Goal: Task Accomplishment & Management: Use online tool/utility

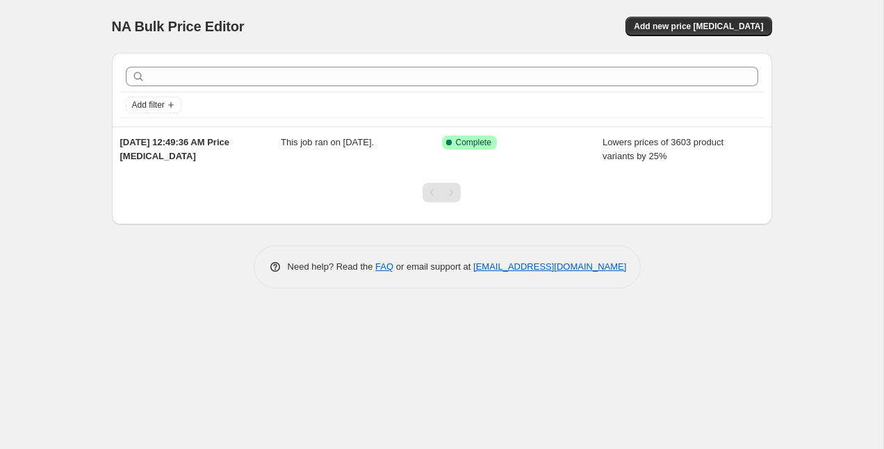
click at [670, 38] on div "NA Bulk Price Editor. This page is ready NA Bulk Price Editor Add new price cha…" at bounding box center [442, 26] width 660 height 53
click at [677, 26] on span "Add new price [MEDICAL_DATA]" at bounding box center [698, 26] width 129 height 11
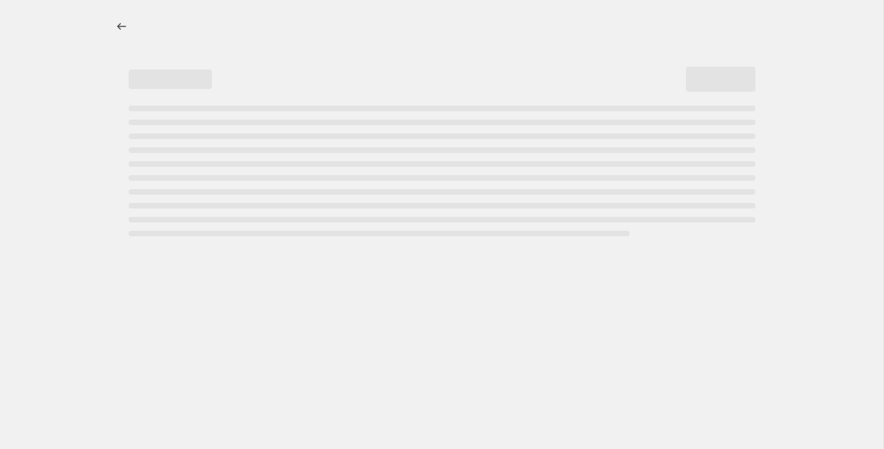
select select "percentage"
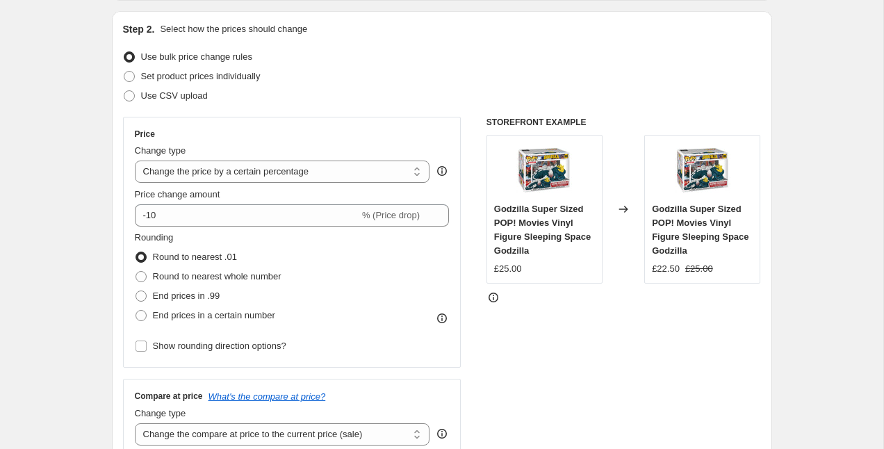
scroll to position [165, 0]
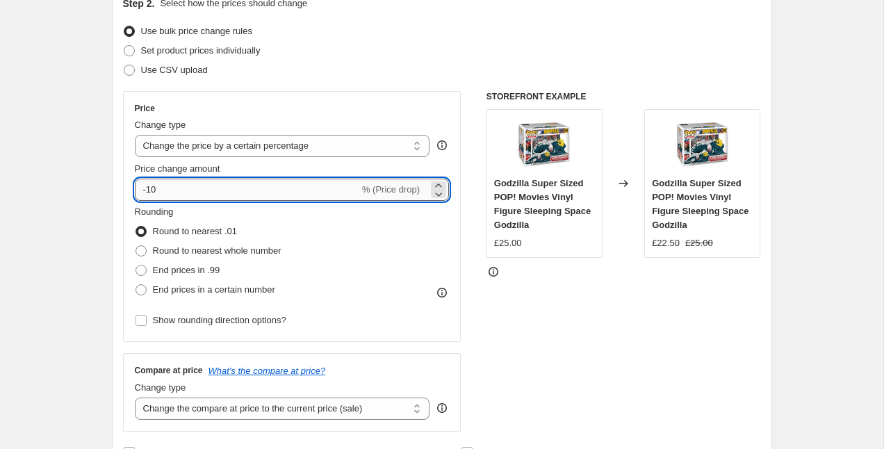
click at [201, 194] on input "-10" at bounding box center [247, 190] width 224 height 22
type input "-1"
type input "-25"
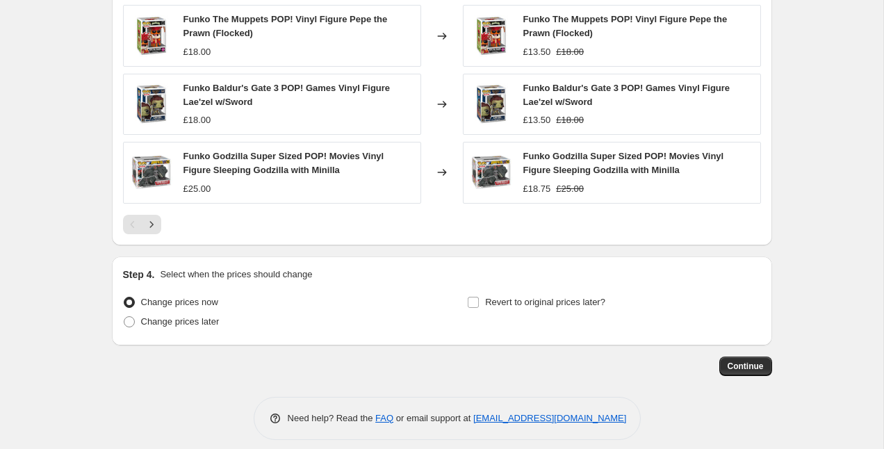
scroll to position [962, 0]
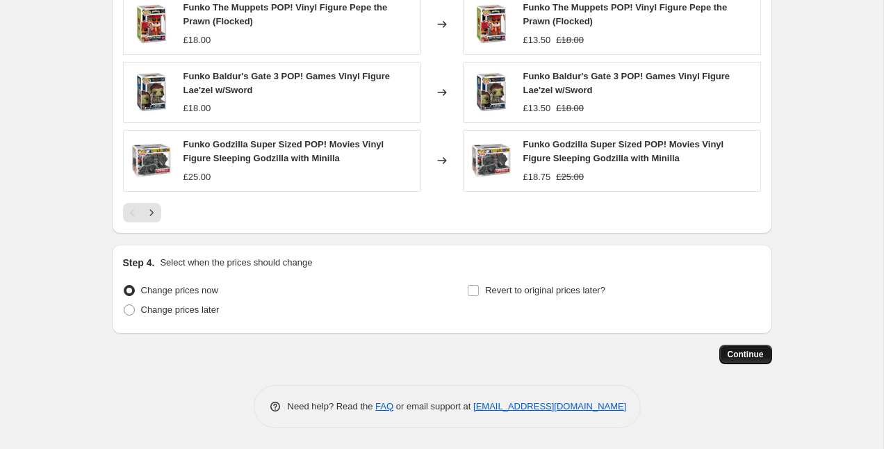
click at [730, 361] on button "Continue" at bounding box center [745, 354] width 53 height 19
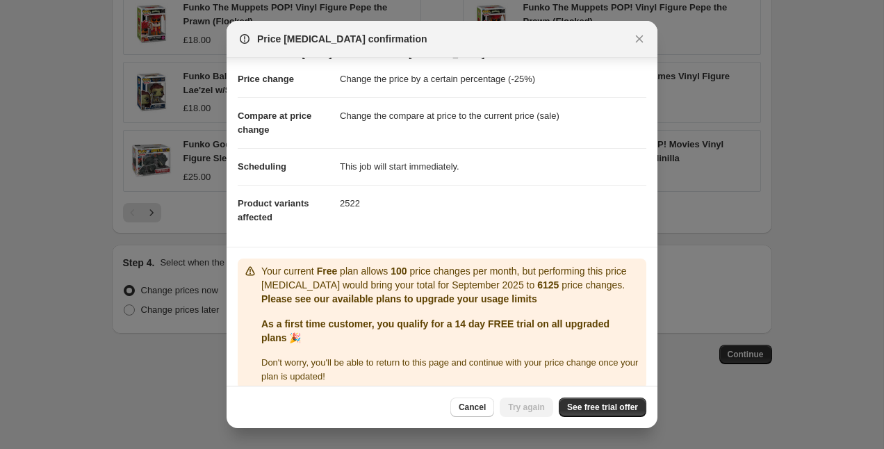
scroll to position [36, 0]
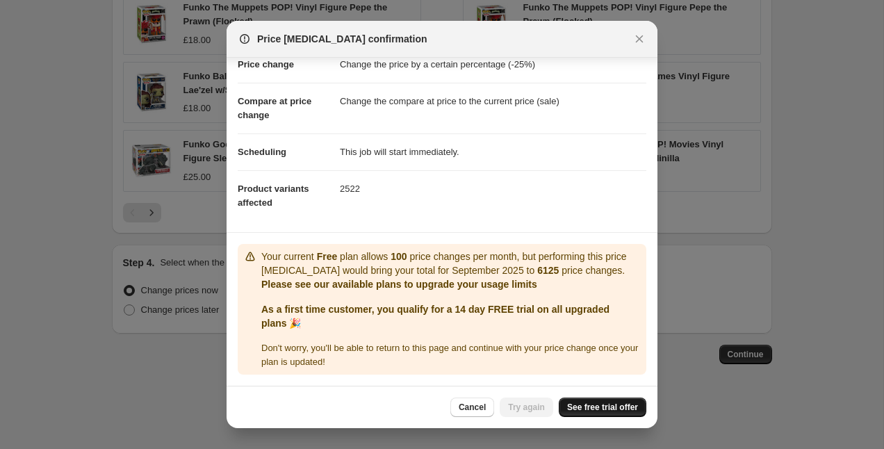
click at [579, 413] on link "See free trial offer" at bounding box center [603, 406] width 88 height 19
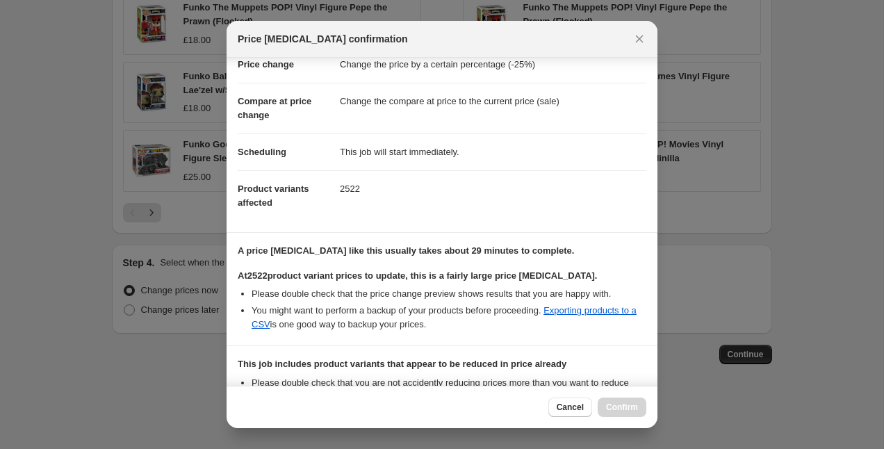
scroll to position [213, 0]
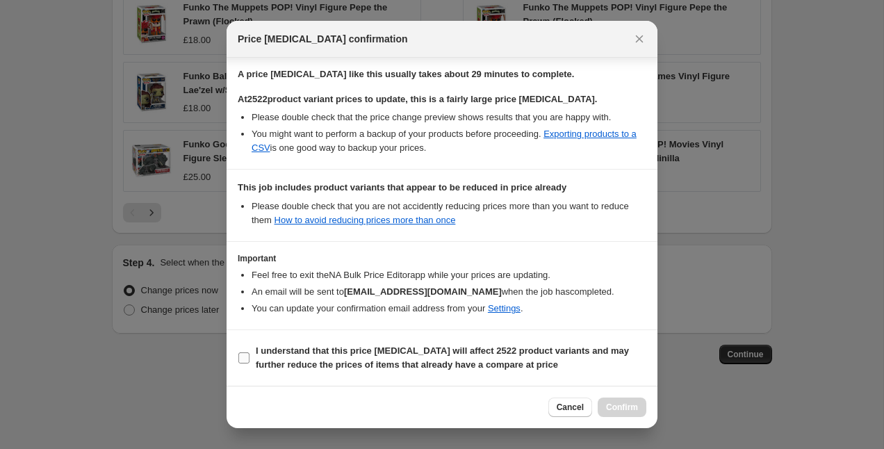
click at [247, 352] on input "I understand that this price change job will affect 2522 product variants and m…" at bounding box center [243, 357] width 11 height 11
checkbox input "true"
click at [619, 407] on span "Confirm" at bounding box center [622, 407] width 32 height 11
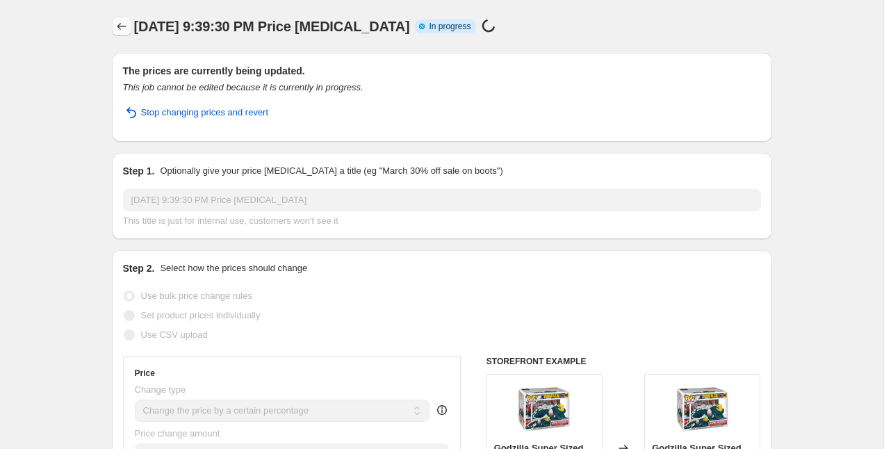
click at [123, 21] on icon "Price change jobs" at bounding box center [122, 26] width 14 height 14
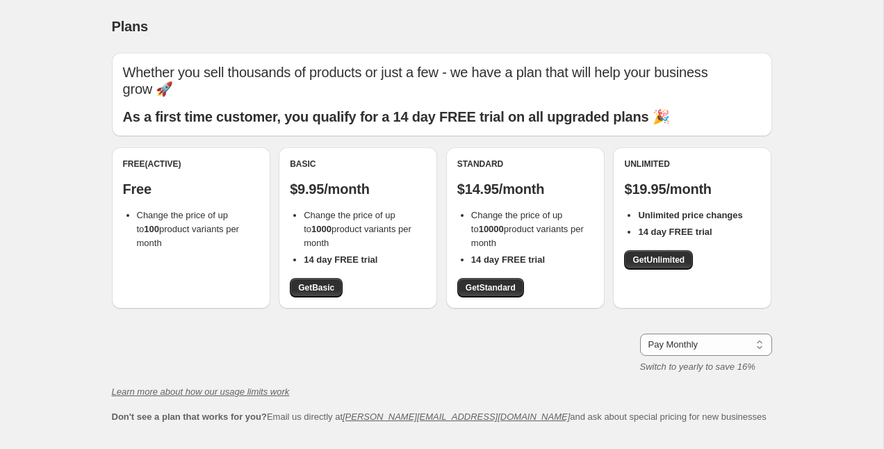
click at [495, 261] on div "Standard $14.95/month Change the price of up to 10000 product variants per mont…" at bounding box center [525, 227] width 136 height 139
click at [495, 282] on span "Get Standard" at bounding box center [490, 287] width 50 height 11
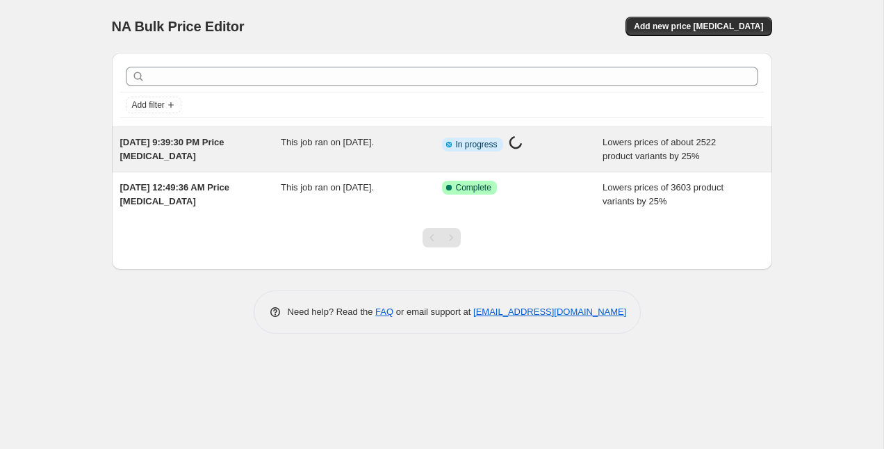
click at [497, 139] on span "In progress" at bounding box center [477, 144] width 42 height 11
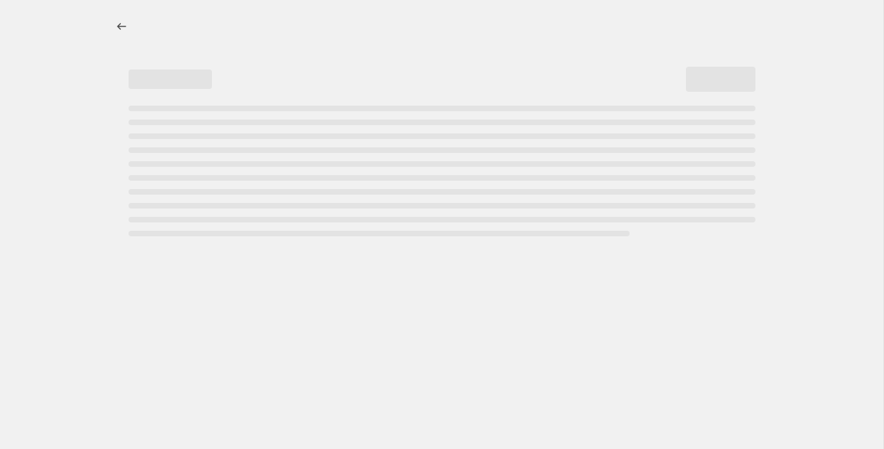
select select "percentage"
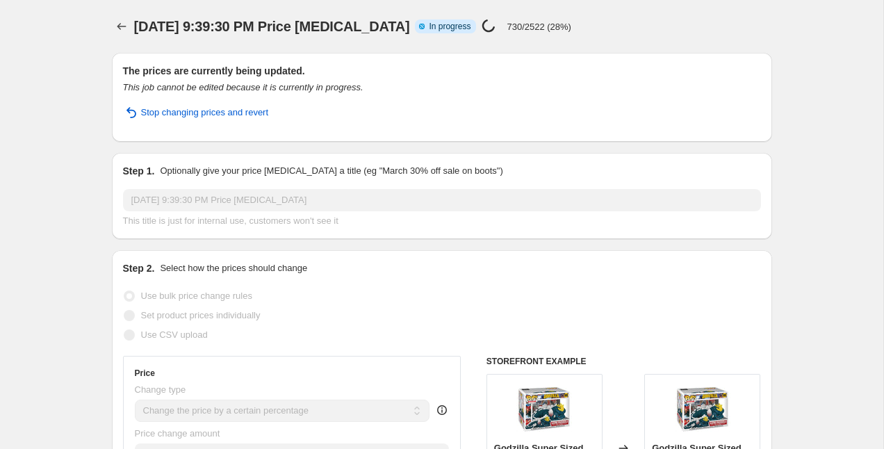
click at [391, 110] on div "Stop changing prices and revert" at bounding box center [442, 118] width 638 height 25
click at [124, 26] on icon "Price change jobs" at bounding box center [122, 26] width 14 height 14
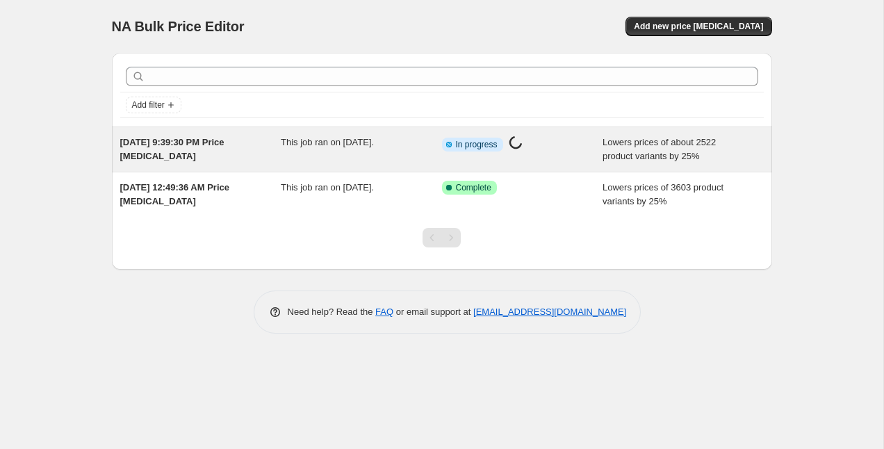
click at [539, 151] on div "Info Partially complete In progress Price [MEDICAL_DATA] in progress..." at bounding box center [512, 144] width 140 height 18
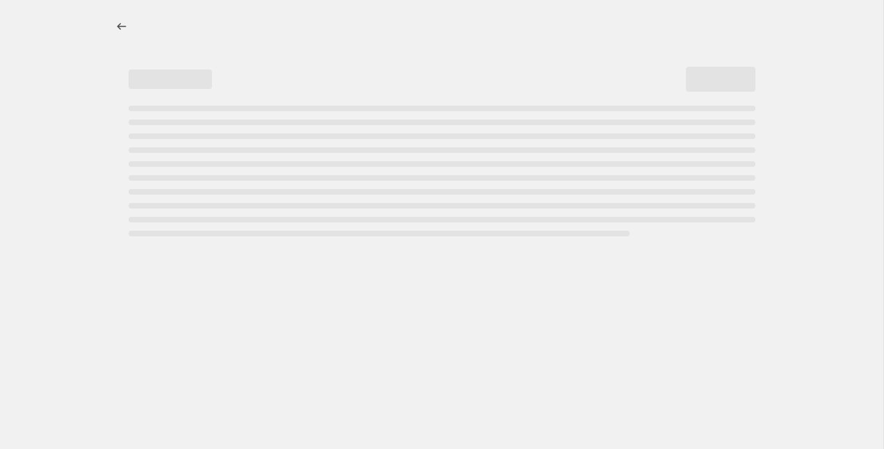
select select "percentage"
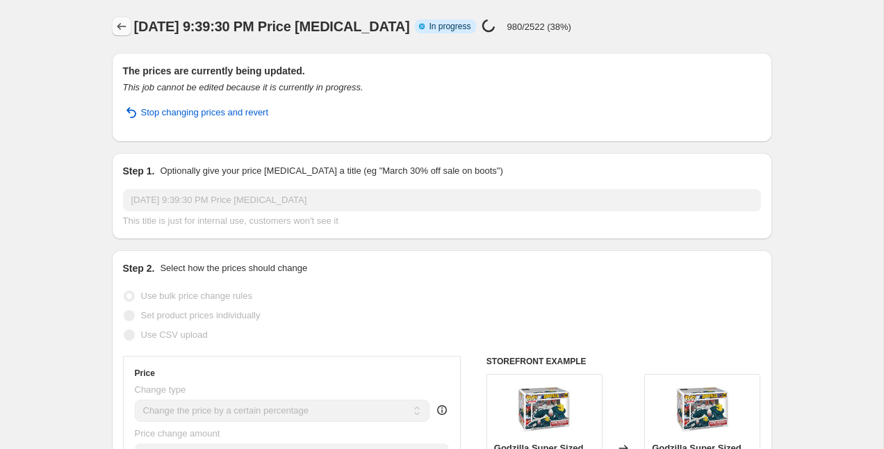
click at [124, 30] on icon "Price change jobs" at bounding box center [122, 26] width 14 height 14
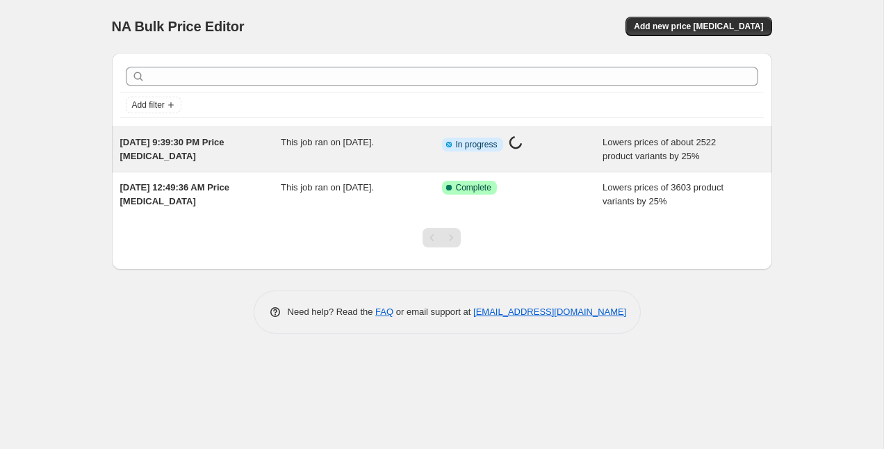
click at [374, 140] on span "This job ran on [DATE]." at bounding box center [327, 142] width 93 height 10
select select "percentage"
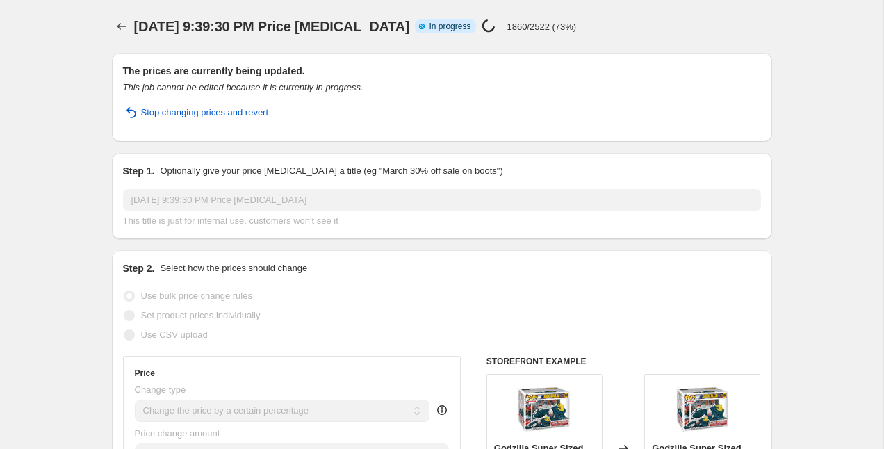
click at [336, 104] on div "The prices are currently being updated. This job cannot be edited because it is…" at bounding box center [442, 97] width 638 height 67
click at [119, 25] on icon "Price change jobs" at bounding box center [122, 26] width 14 height 14
